Goal: Find specific page/section

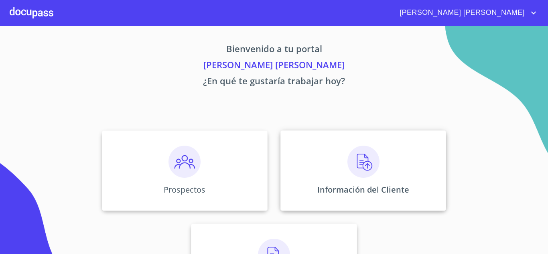
click at [370, 158] on img at bounding box center [364, 162] width 32 height 32
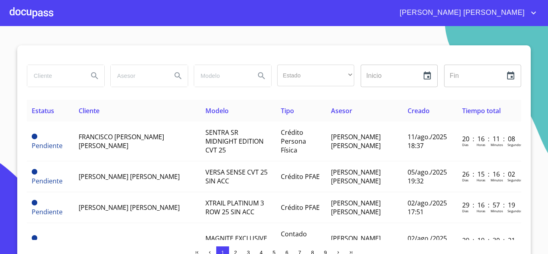
click at [50, 76] on input "search" at bounding box center [54, 76] width 55 height 22
type input "anahi"
click at [91, 75] on icon "Search" at bounding box center [95, 76] width 10 height 10
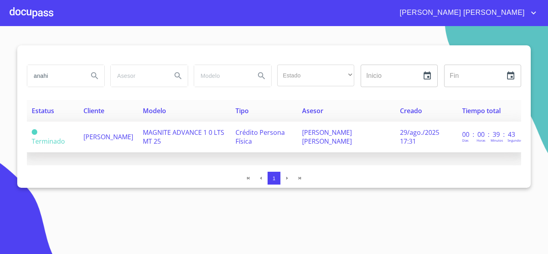
click at [114, 134] on span "[PERSON_NAME]" at bounding box center [108, 136] width 50 height 9
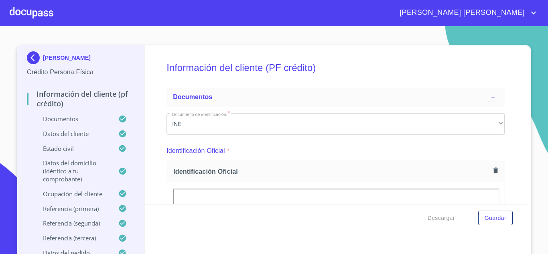
click at [528, 11] on span "[PERSON_NAME] [PERSON_NAME]" at bounding box center [461, 12] width 135 height 13
click at [531, 15] on li "Salir" at bounding box center [525, 17] width 26 height 14
